Goal: Task Accomplishment & Management: Use online tool/utility

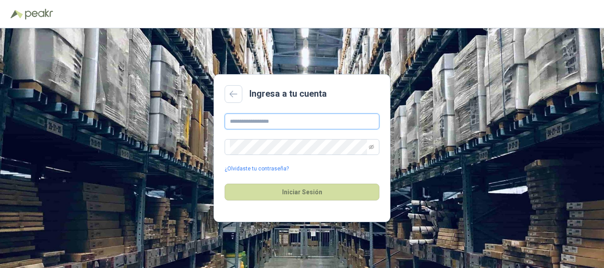
click at [296, 125] on input "text" at bounding box center [302, 122] width 155 height 16
type input "**********"
click at [372, 148] on icon "eye-invisible" at bounding box center [371, 147] width 5 height 5
click at [225, 184] on button "Iniciar Sesión" at bounding box center [302, 192] width 155 height 17
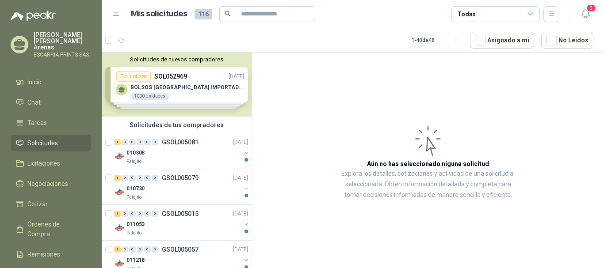
click at [188, 86] on div "Solicitudes de nuevos compradores Por cotizar SOL052969 [DATE] BOLSOS VENECIA I…" at bounding box center [177, 85] width 150 height 64
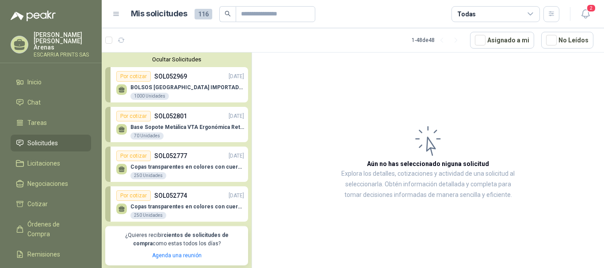
click at [188, 87] on p "BOLSOS [GEOGRAPHIC_DATA] IMPORTADO [GEOGRAPHIC_DATA]-397-1" at bounding box center [187, 87] width 114 height 6
click at [138, 95] on div "1000 Unidades" at bounding box center [149, 96] width 38 height 7
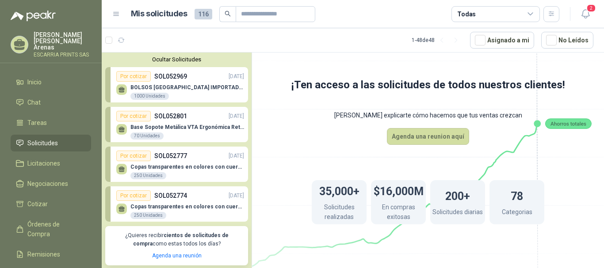
click at [122, 89] on icon at bounding box center [122, 89] width 6 height 4
click at [122, 130] on icon at bounding box center [122, 128] width 6 height 4
click at [126, 117] on div "Por cotizar" at bounding box center [133, 116] width 34 height 11
click at [131, 75] on div "Por cotizar" at bounding box center [133, 76] width 34 height 11
click at [142, 153] on div "Por cotizar" at bounding box center [133, 156] width 34 height 11
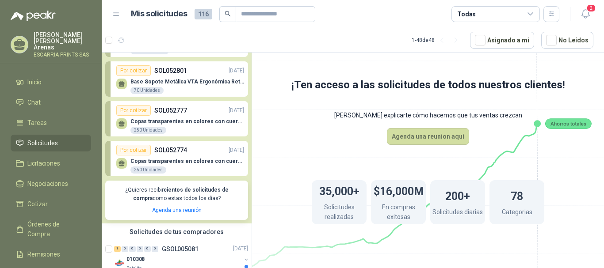
scroll to position [88, 0]
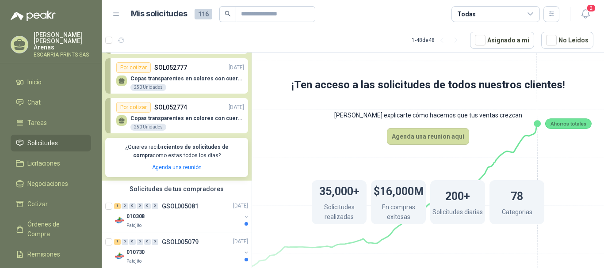
click at [145, 104] on div "Por cotizar" at bounding box center [133, 107] width 34 height 11
click at [142, 114] on div "Copas transparentes en colores con cuerda (con dos marcas). 250 Unidades" at bounding box center [180, 122] width 128 height 19
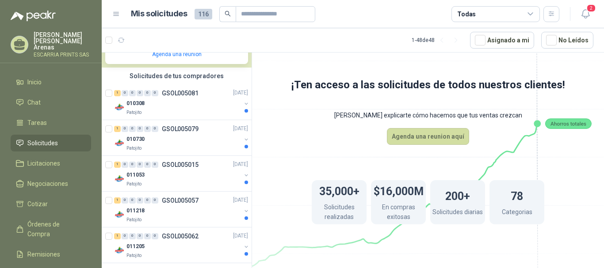
scroll to position [221, 0]
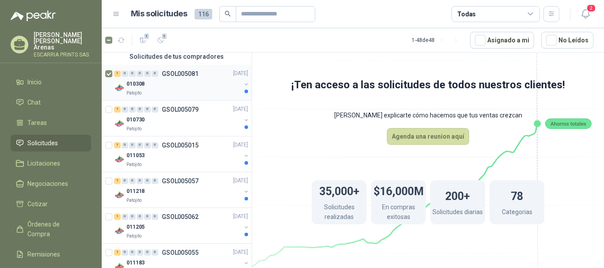
drag, startPoint x: 116, startPoint y: 90, endPoint x: 121, endPoint y: 88, distance: 5.3
click at [116, 90] on img at bounding box center [119, 88] width 11 height 11
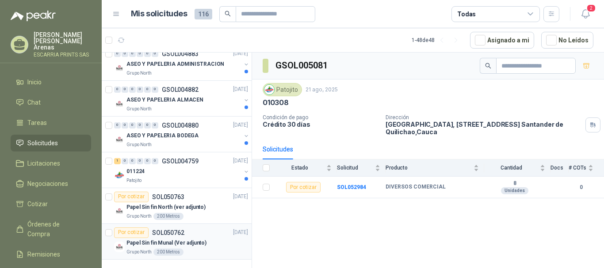
scroll to position [1747, 0]
click at [166, 159] on p "GSOL004759" at bounding box center [180, 160] width 37 height 6
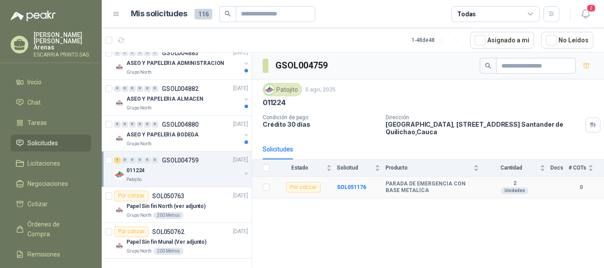
click at [295, 188] on div "Por cotizar" at bounding box center [303, 187] width 34 height 11
click at [301, 190] on div "Por cotizar" at bounding box center [303, 187] width 34 height 11
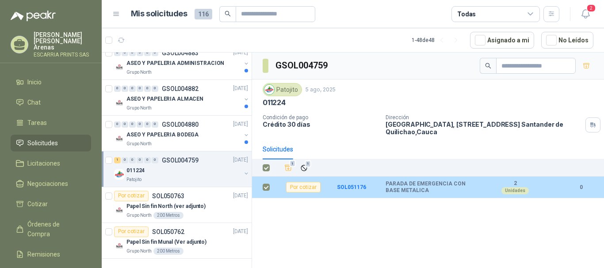
click at [299, 186] on div "Por cotizar" at bounding box center [303, 187] width 34 height 11
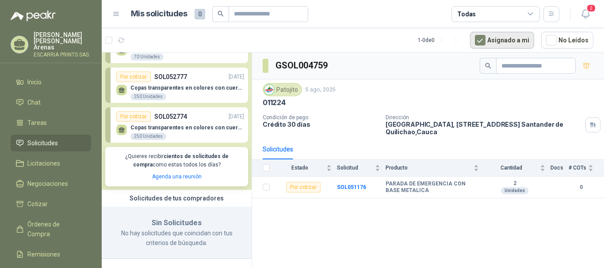
scroll to position [80, 0]
click at [191, 129] on p "Copas transparentes en colores con cuerda (con dos marcas)." at bounding box center [187, 128] width 114 height 6
